Goal: Information Seeking & Learning: Find specific fact

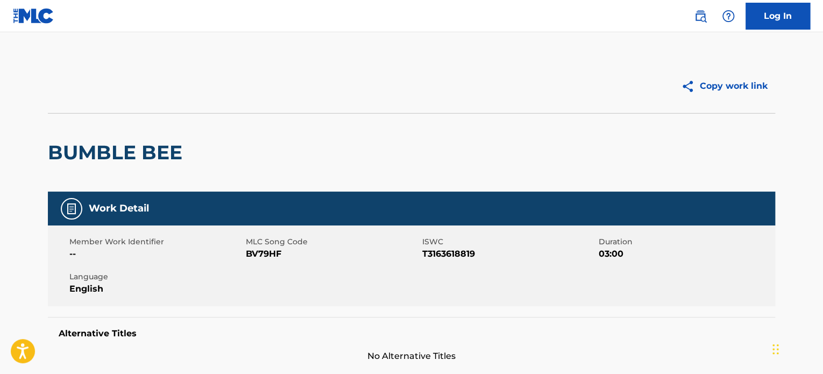
drag, startPoint x: 701, startPoint y: 16, endPoint x: 699, endPoint y: 27, distance: 12.0
click at [702, 16] on img at bounding box center [700, 16] width 13 height 13
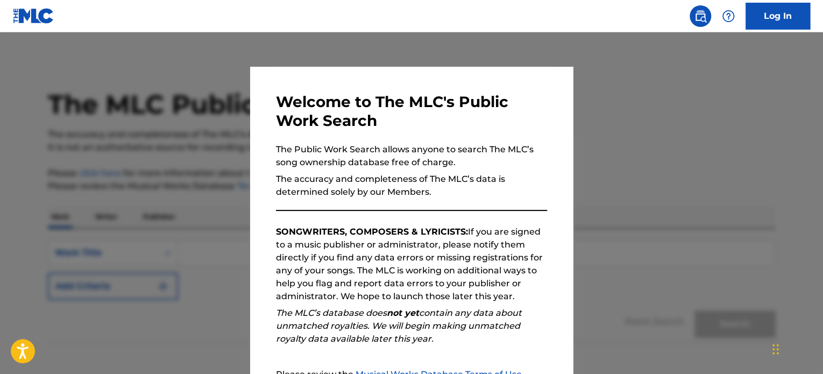
drag, startPoint x: 697, startPoint y: 31, endPoint x: 567, endPoint y: 203, distance: 215.8
click at [671, 115] on div at bounding box center [411, 219] width 823 height 374
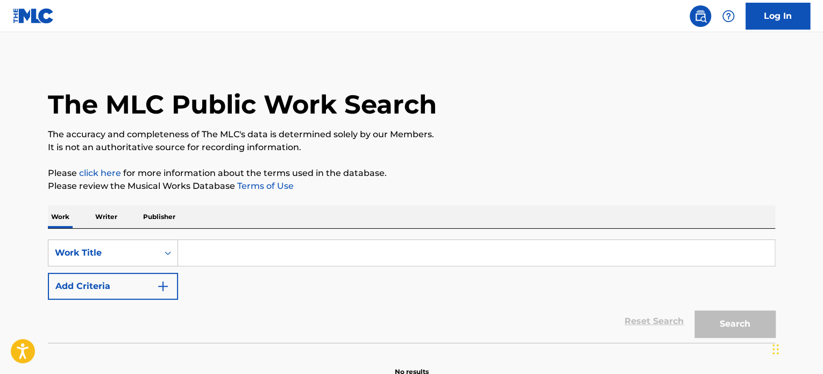
drag, startPoint x: 217, startPoint y: 259, endPoint x: 187, endPoint y: 270, distance: 32.2
click at [217, 259] on input "Search Form" at bounding box center [476, 253] width 596 height 26
paste input "En Mi Viejo [GEOGRAPHIC_DATA][PERSON_NAME]"
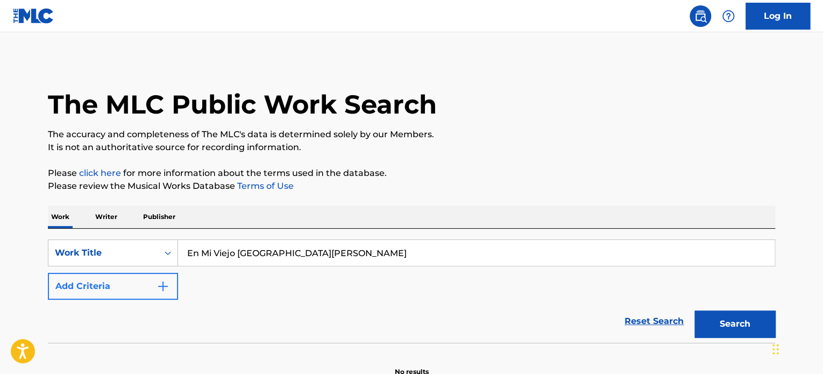
type input "En Mi Viejo [GEOGRAPHIC_DATA][PERSON_NAME]"
click at [127, 288] on button "Add Criteria" at bounding box center [113, 286] width 130 height 27
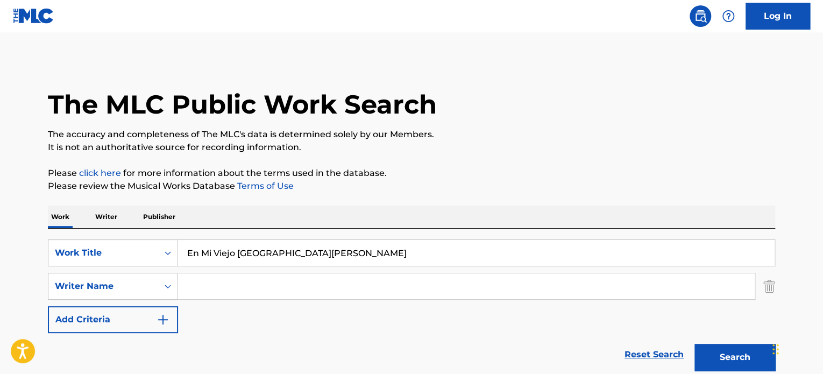
click at [282, 283] on input "Search Form" at bounding box center [466, 286] width 576 height 26
paste input "[DATE][PERSON_NAME]"
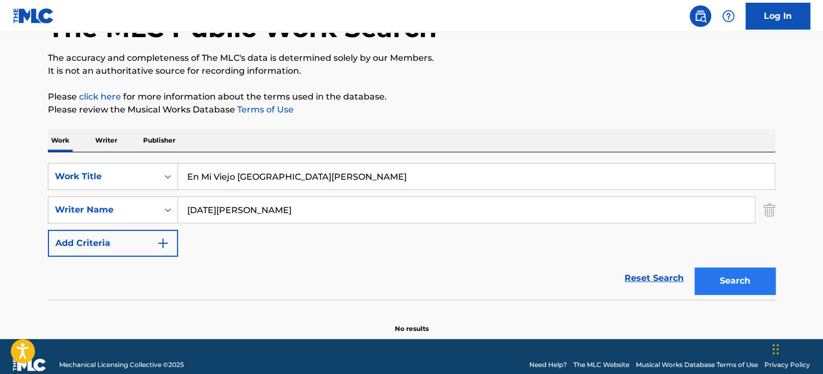
scroll to position [92, 0]
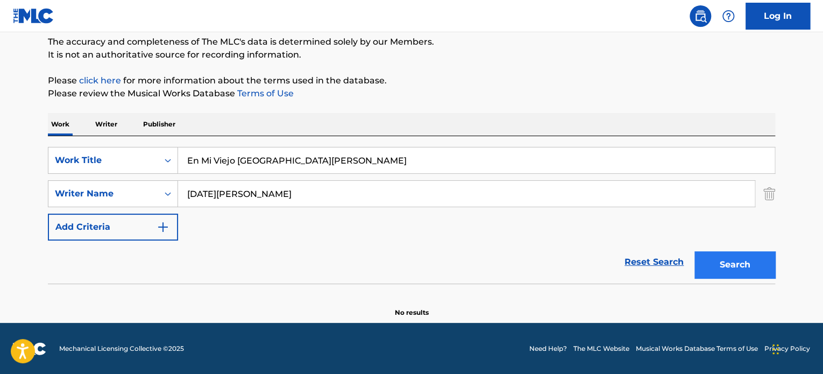
type input "[DATE][PERSON_NAME]"
click at [727, 270] on button "Search" at bounding box center [734, 264] width 81 height 27
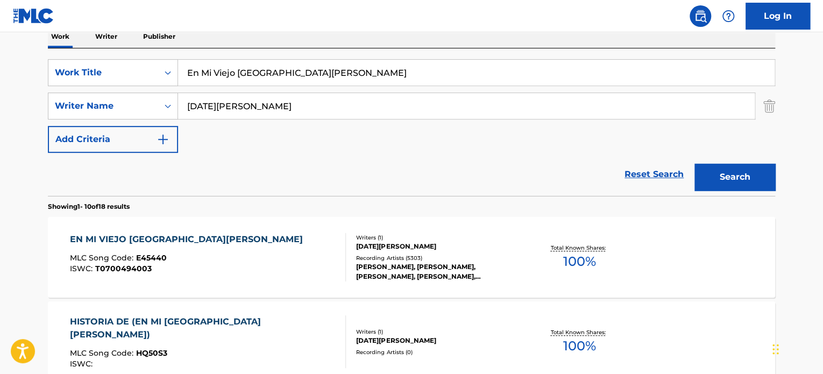
scroll to position [200, 0]
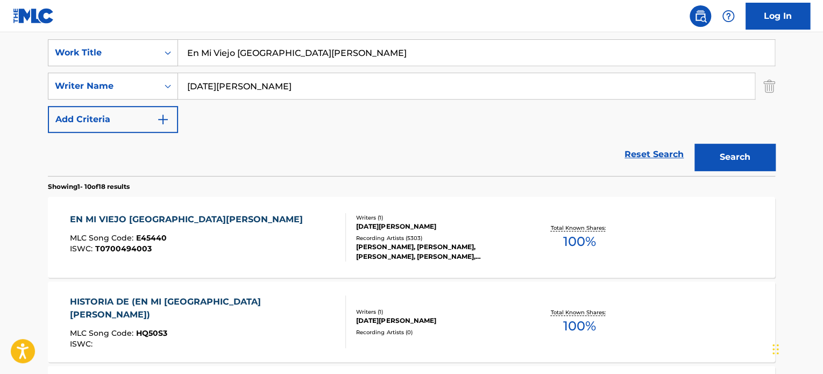
click at [221, 245] on div "EN MI VIEJO SAN [PERSON_NAME] MLC Song Code : E45440 ISWC : T0700494003" at bounding box center [208, 237] width 276 height 48
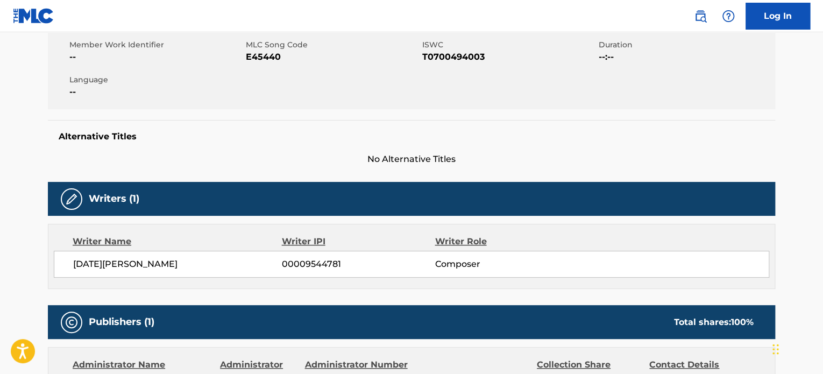
scroll to position [215, 0]
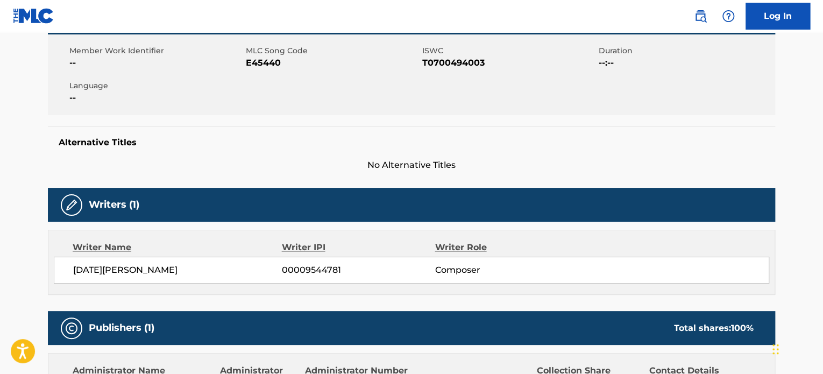
scroll to position [200, 0]
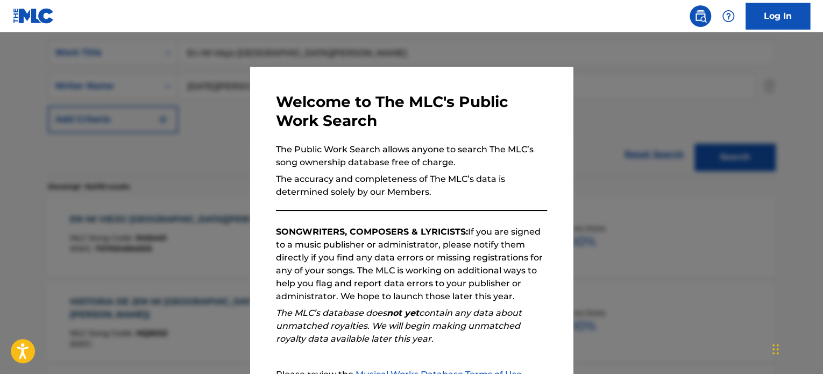
click at [608, 92] on div at bounding box center [411, 219] width 823 height 374
